Goal: Use online tool/utility: Utilize a website feature to perform a specific function

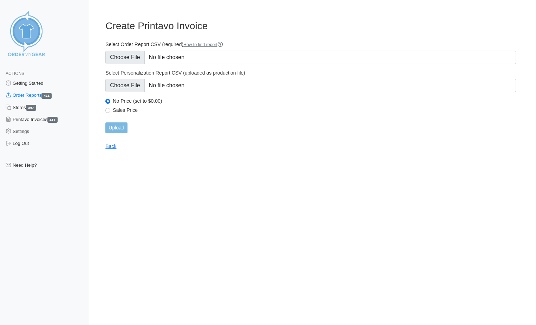
type input "C:\fakepath\XYRGV_order_report.csv"
click at [127, 129] on input "Upload" at bounding box center [116, 127] width 22 height 11
